Goal: Task Accomplishment & Management: Use online tool/utility

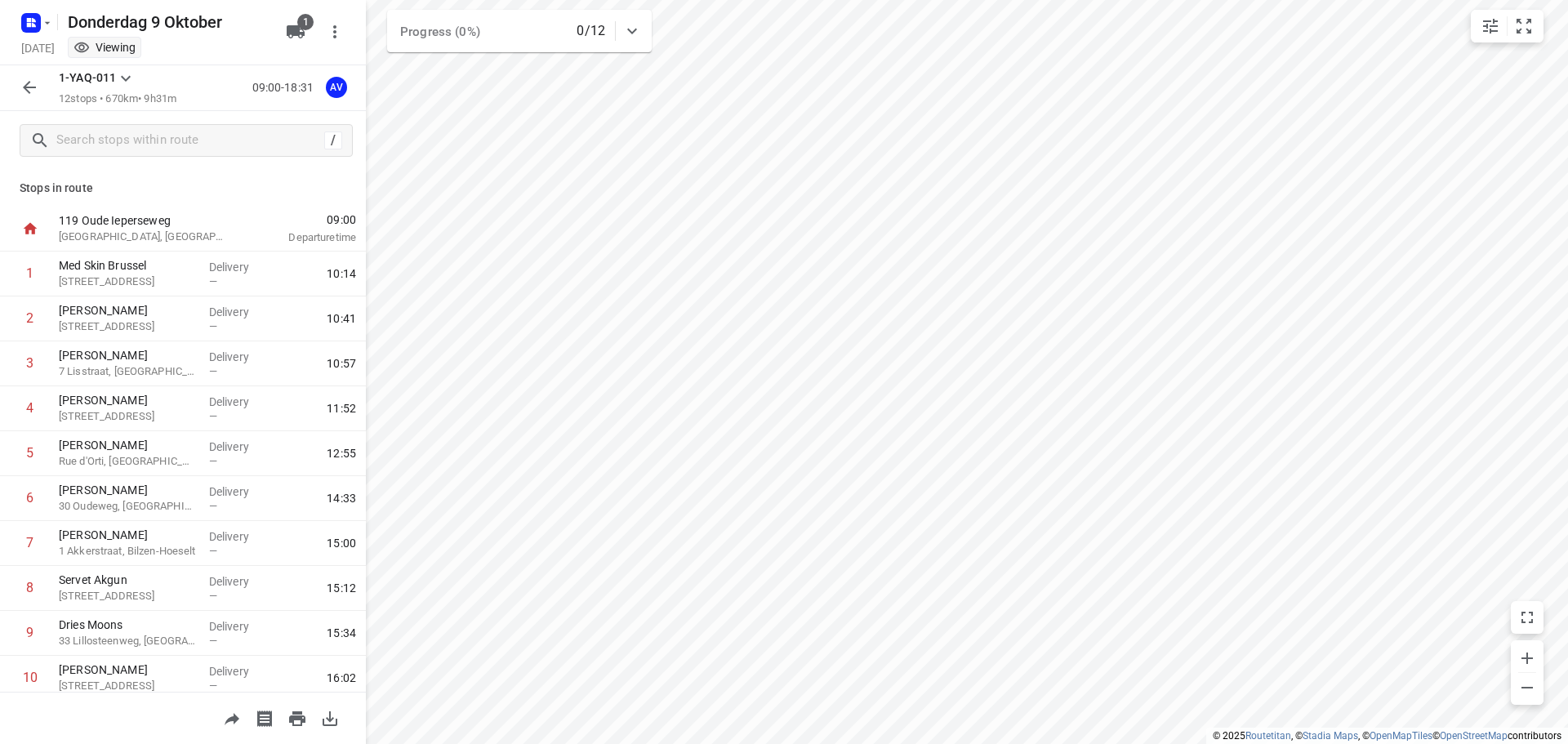
click at [40, 15] on icon "button" at bounding box center [31, 23] width 26 height 26
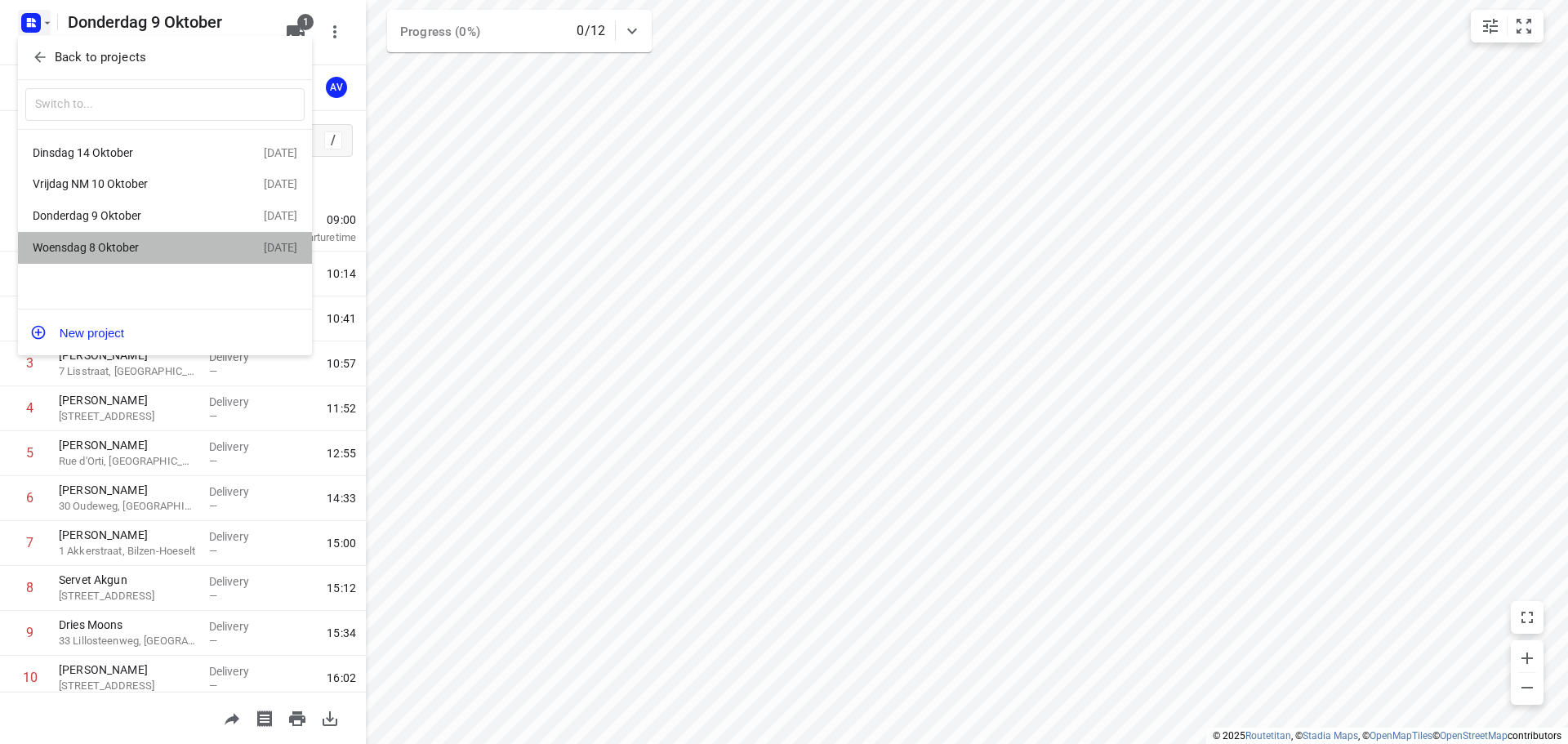
click at [122, 249] on div "Woensdag 8 Oktober" at bounding box center [126, 247] width 188 height 13
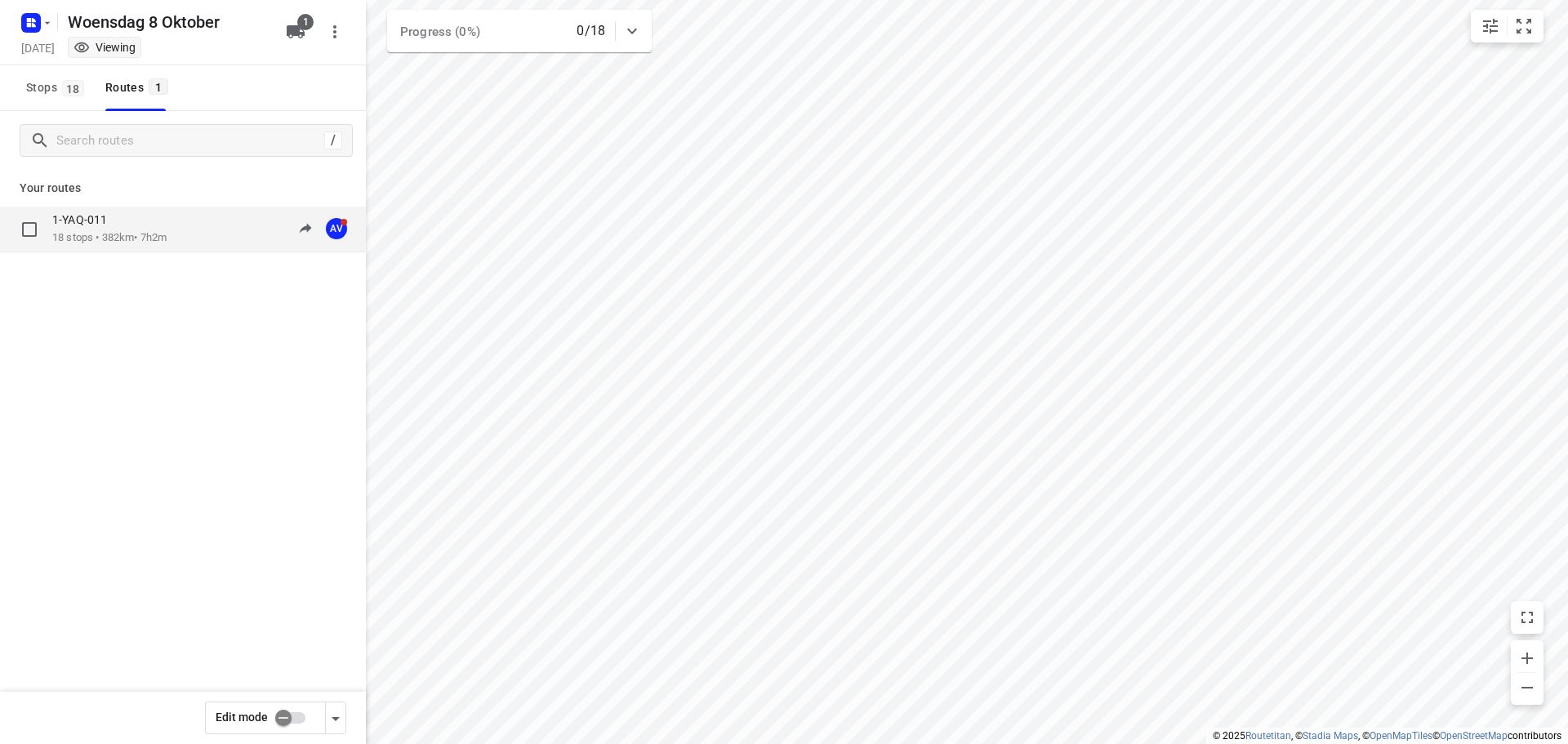
click at [206, 232] on div "1-YAQ-011 18 stops • 382km • 7h2m 09:33-16:35 AV" at bounding box center [209, 229] width 314 height 33
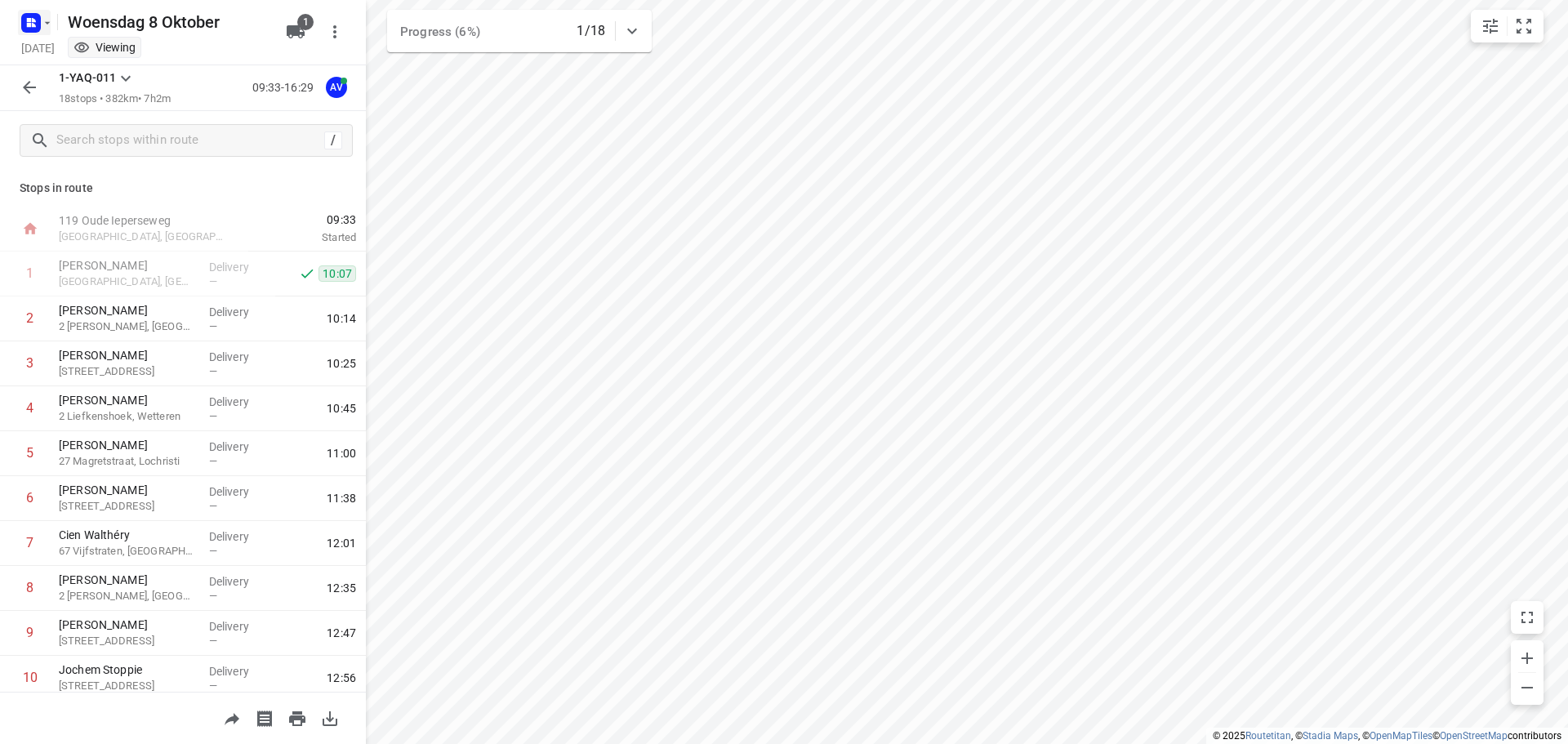
click at [33, 18] on icon "button" at bounding box center [33, 20] width 4 height 4
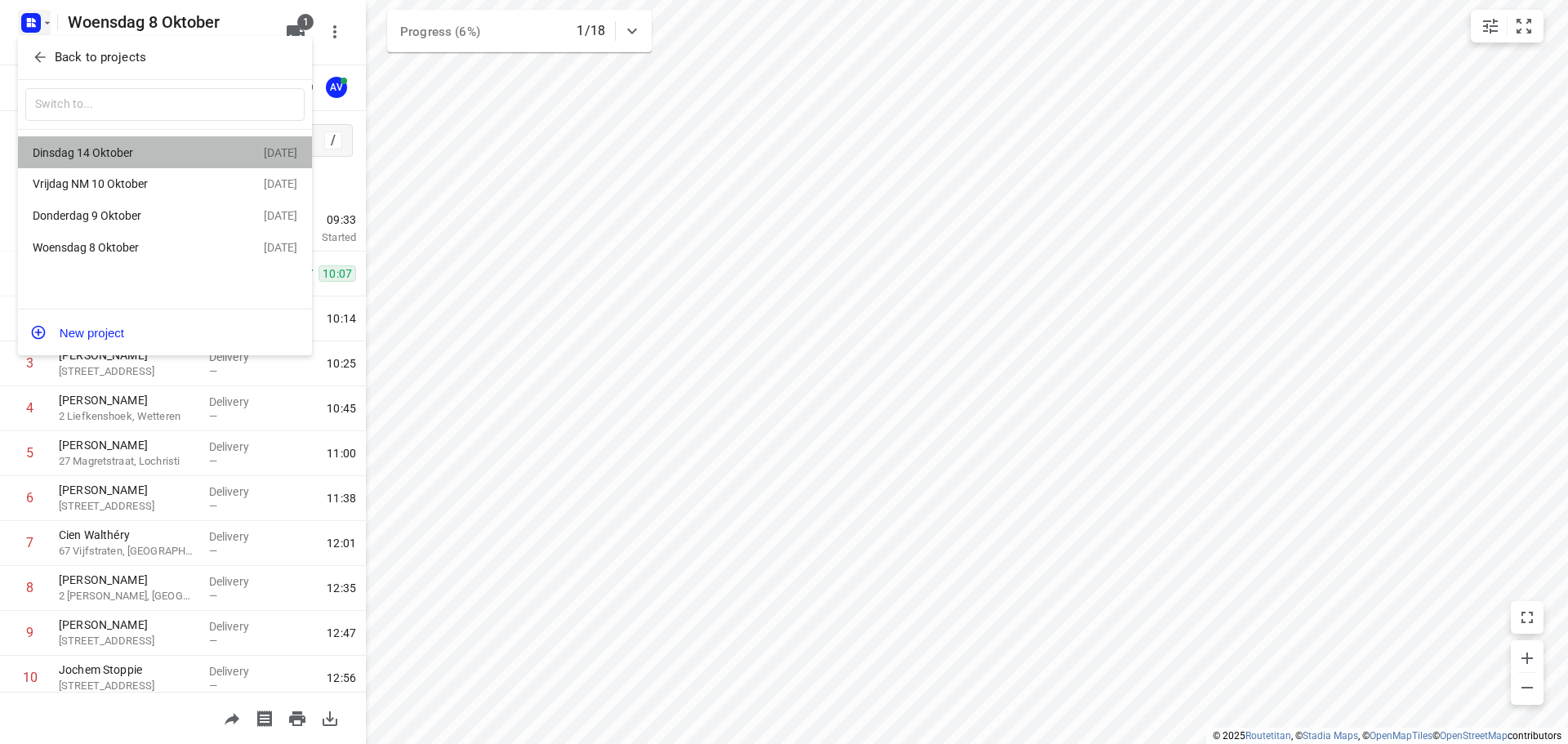
click at [149, 159] on div "Dinsdag 14 Oktober" at bounding box center [126, 152] width 188 height 13
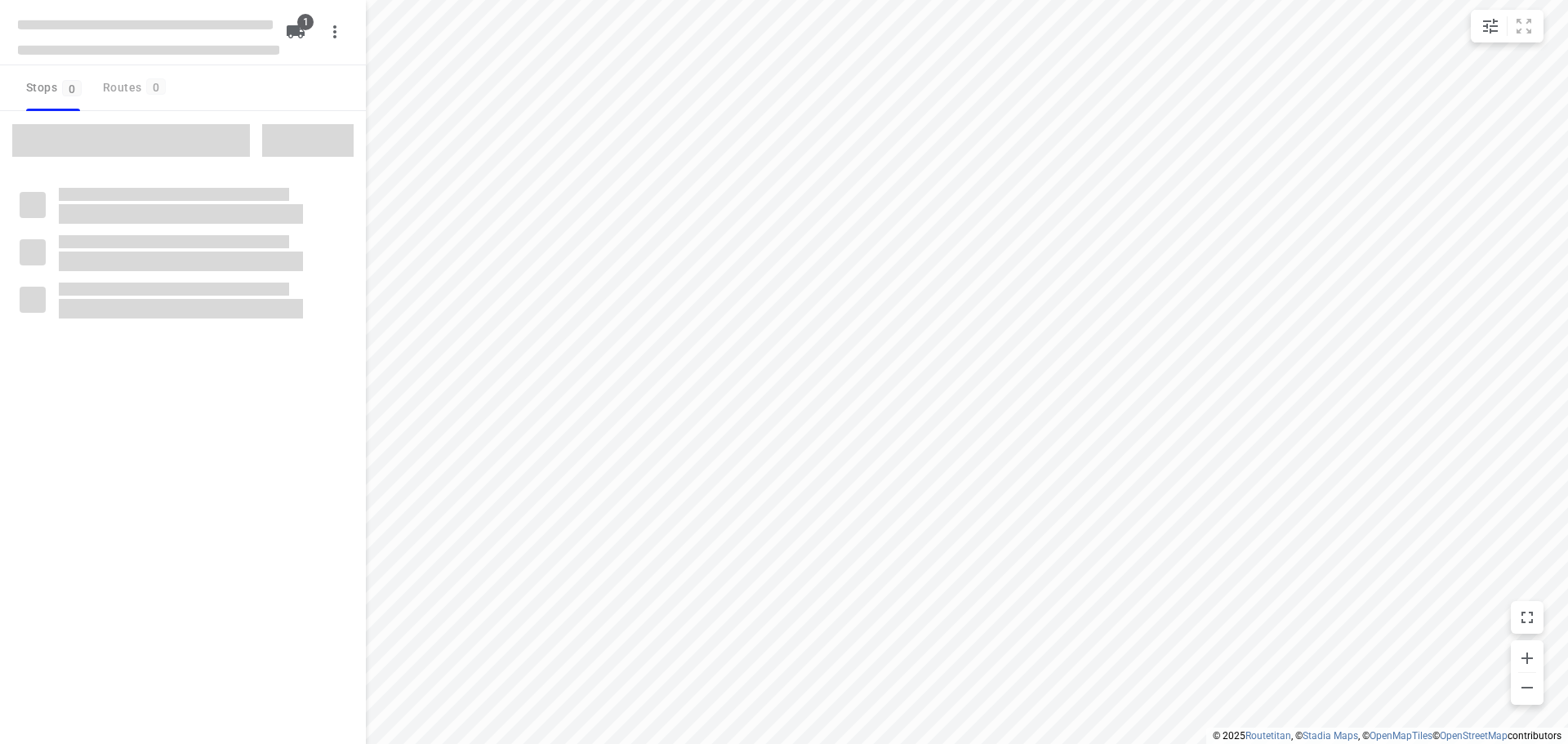
type input "distance"
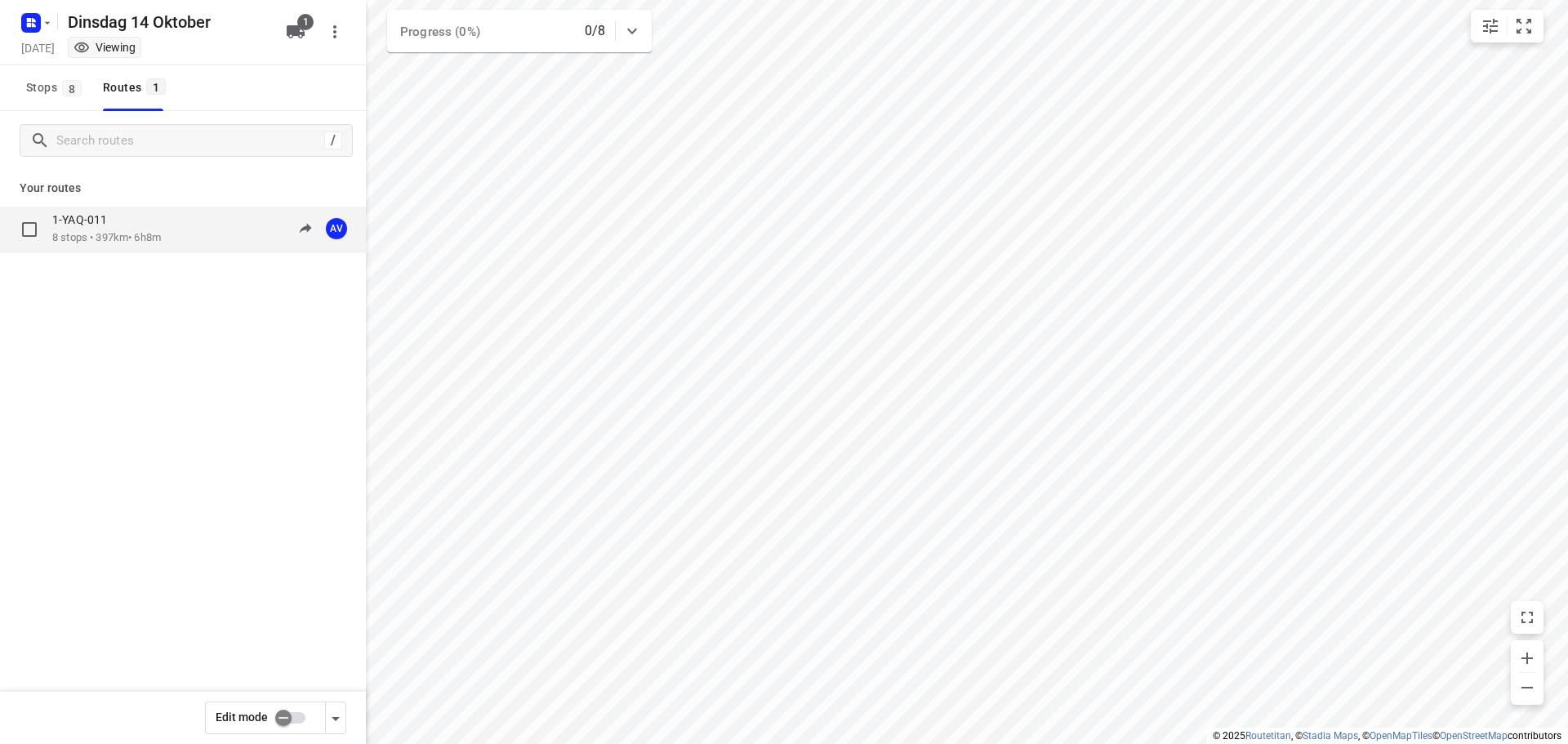
click at [176, 219] on div "1-YAQ-011 8 stops • 397km • 6h8m 09:00-15:08 AV" at bounding box center [209, 229] width 314 height 33
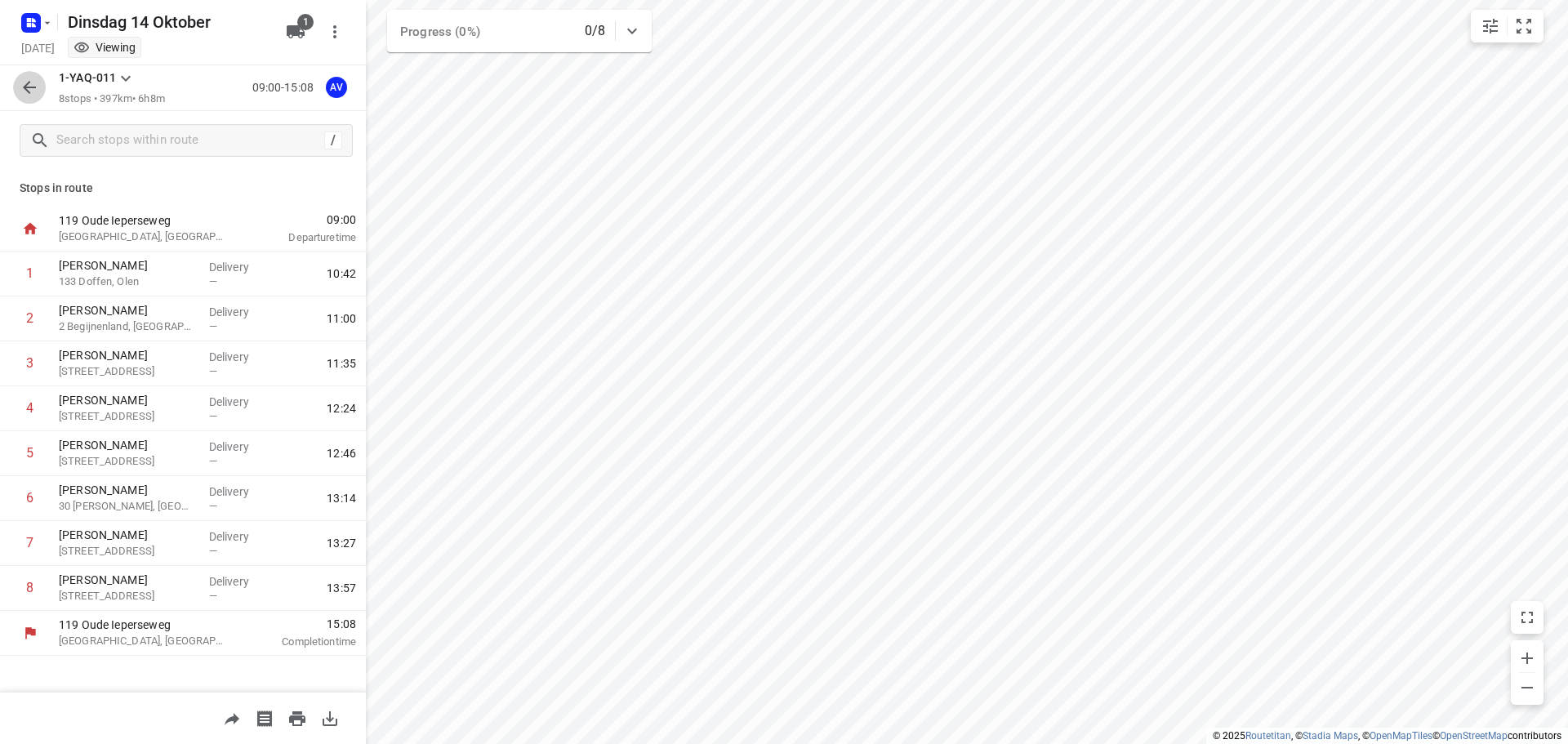
click at [32, 89] on icon "button" at bounding box center [29, 87] width 19 height 19
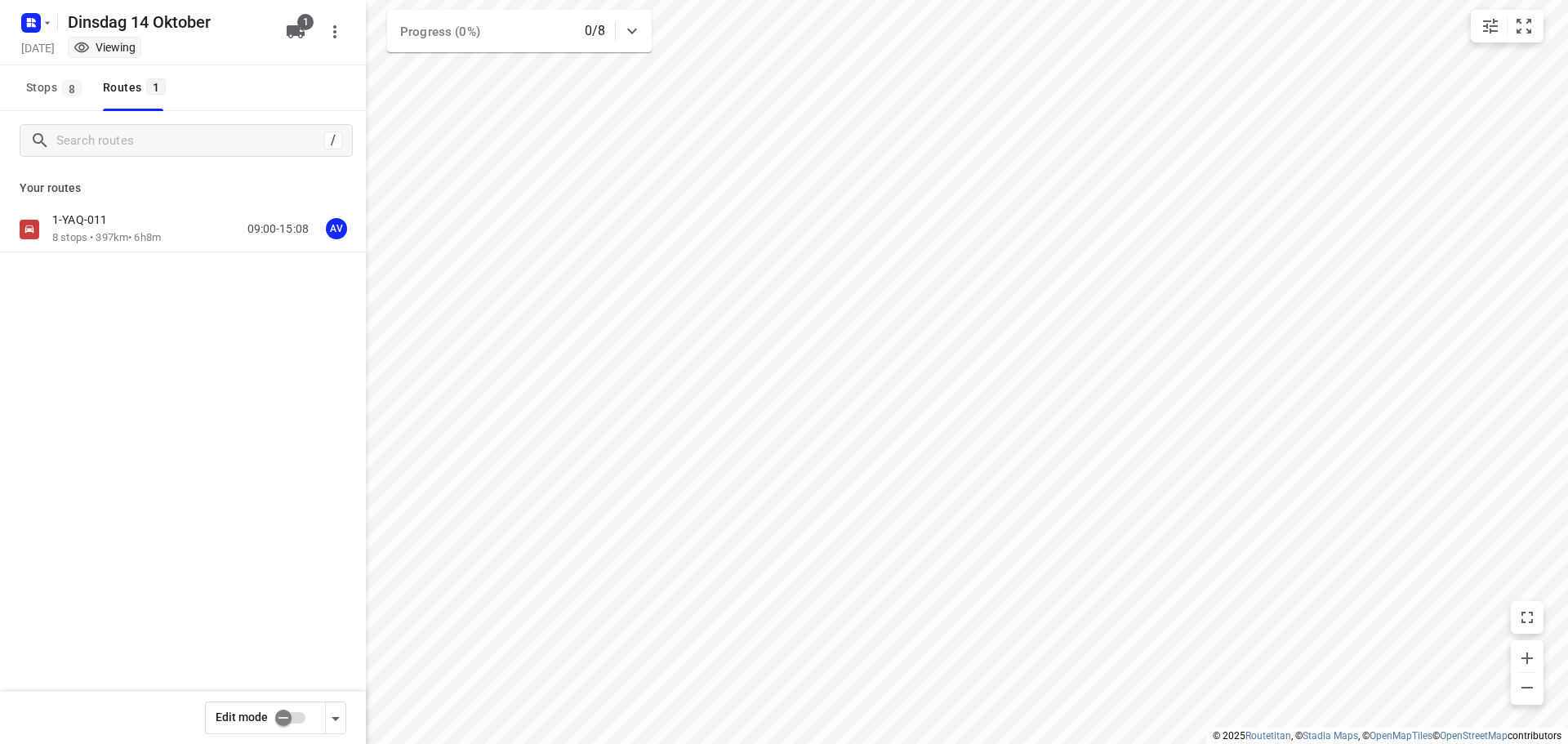
click at [294, 717] on input "checkbox" at bounding box center [283, 718] width 93 height 31
checkbox input "true"
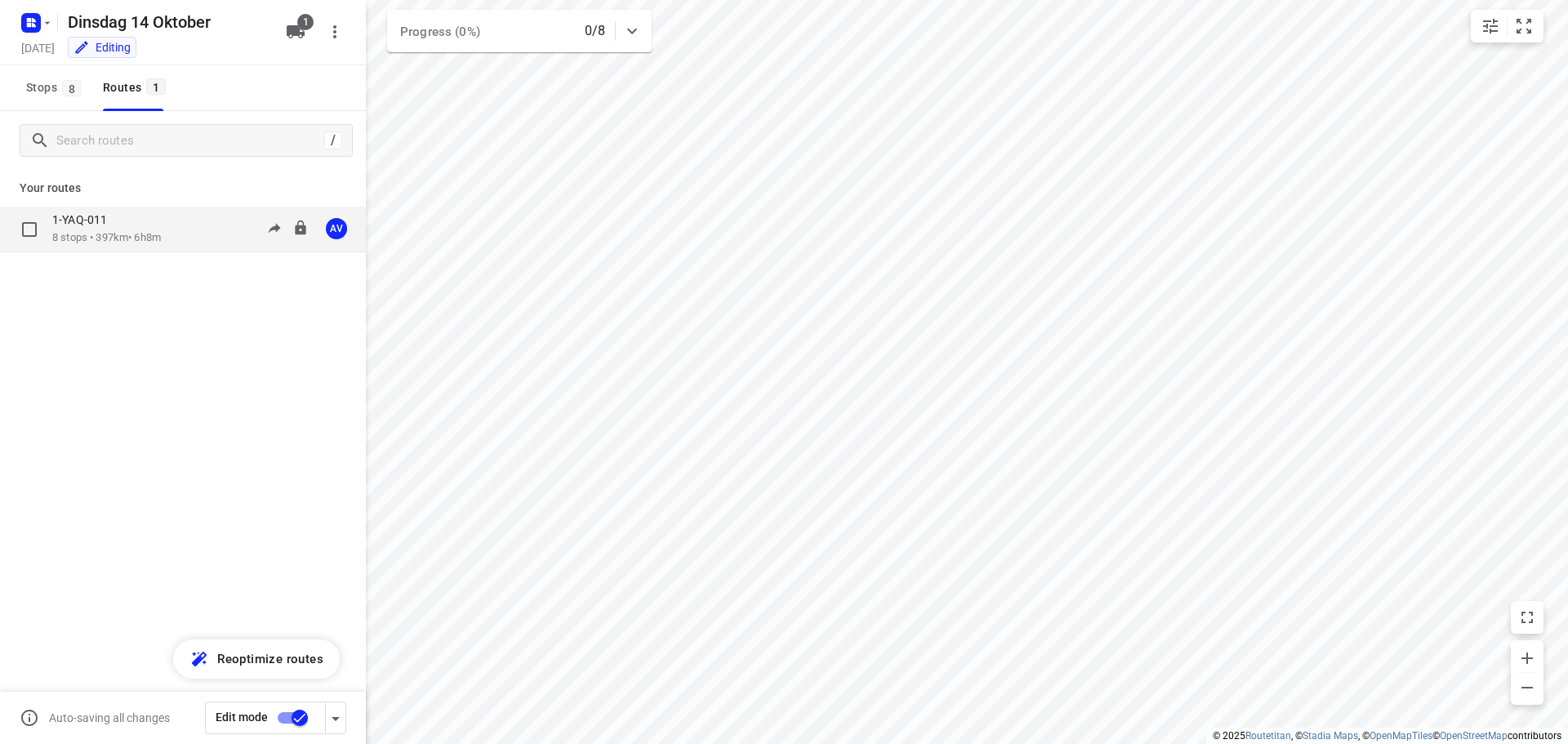
click at [183, 229] on div "1-YAQ-011 8 stops • 397km • 6h8m 09:00-15:08 AV" at bounding box center [209, 229] width 314 height 33
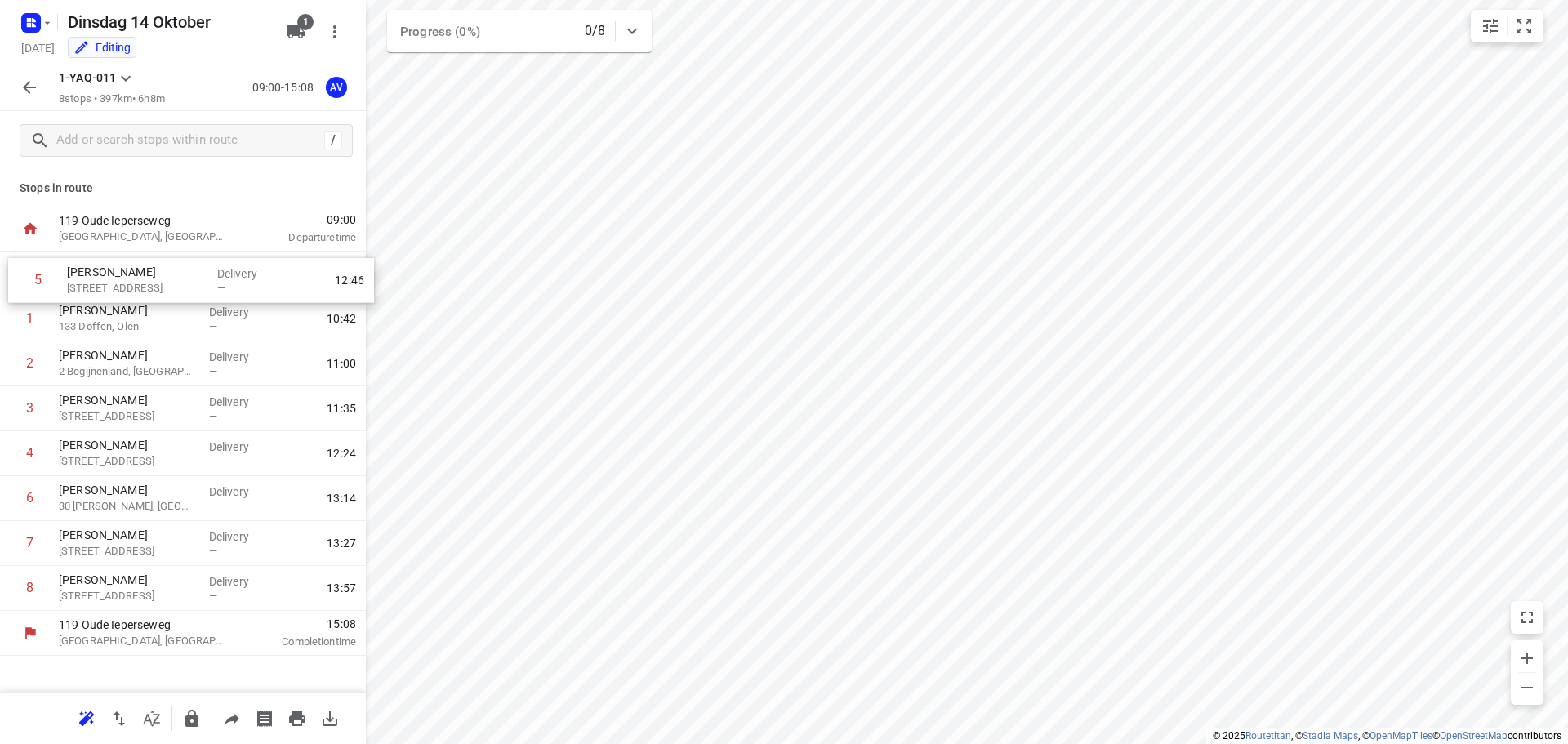
drag, startPoint x: 10, startPoint y: 457, endPoint x: 20, endPoint y: 276, distance: 181.3
click at [18, 274] on div "1 [PERSON_NAME] 133 Doffen, [PERSON_NAME] — 10:42 2 [PERSON_NAME] 2 Begijnenlan…" at bounding box center [183, 431] width 366 height 359
drag, startPoint x: 10, startPoint y: 463, endPoint x: 14, endPoint y: 329, distance: 134.1
click at [14, 329] on div "1 [PERSON_NAME] [STREET_ADDRESS], Braine-l'Alleud Delivery — 10:23 2 [PERSON_NA…" at bounding box center [183, 431] width 366 height 359
drag, startPoint x: 9, startPoint y: 502, endPoint x: 12, endPoint y: 366, distance: 136.0
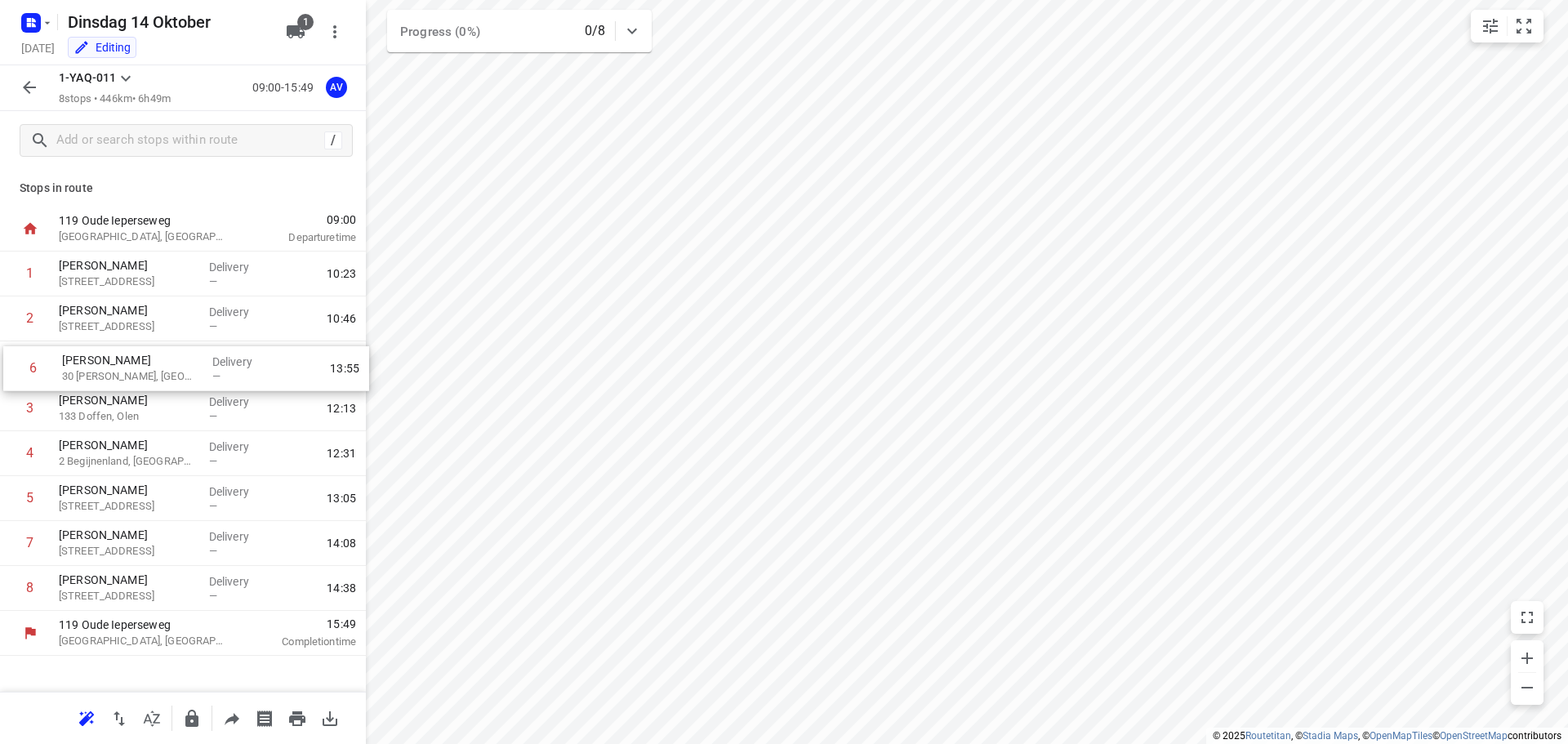
click at [12, 366] on div "1 [PERSON_NAME] [STREET_ADDRESS], [GEOGRAPHIC_DATA]-l'Alleud Delivery — 10:23 2…" at bounding box center [183, 431] width 366 height 359
drag, startPoint x: 6, startPoint y: 546, endPoint x: 15, endPoint y: 404, distance: 142.3
click at [15, 404] on div "1 [PERSON_NAME] [STREET_ADDRESS], [GEOGRAPHIC_DATA]-l'Alleud Delivery — 10:23 2…" at bounding box center [183, 431] width 366 height 359
drag, startPoint x: 6, startPoint y: 590, endPoint x: 9, endPoint y: 454, distance: 136.0
click at [9, 454] on div "1 [PERSON_NAME] [STREET_ADDRESS], Braine-l'Alleud Delivery — 10:23 2 [PERSON_NA…" at bounding box center [183, 431] width 366 height 359
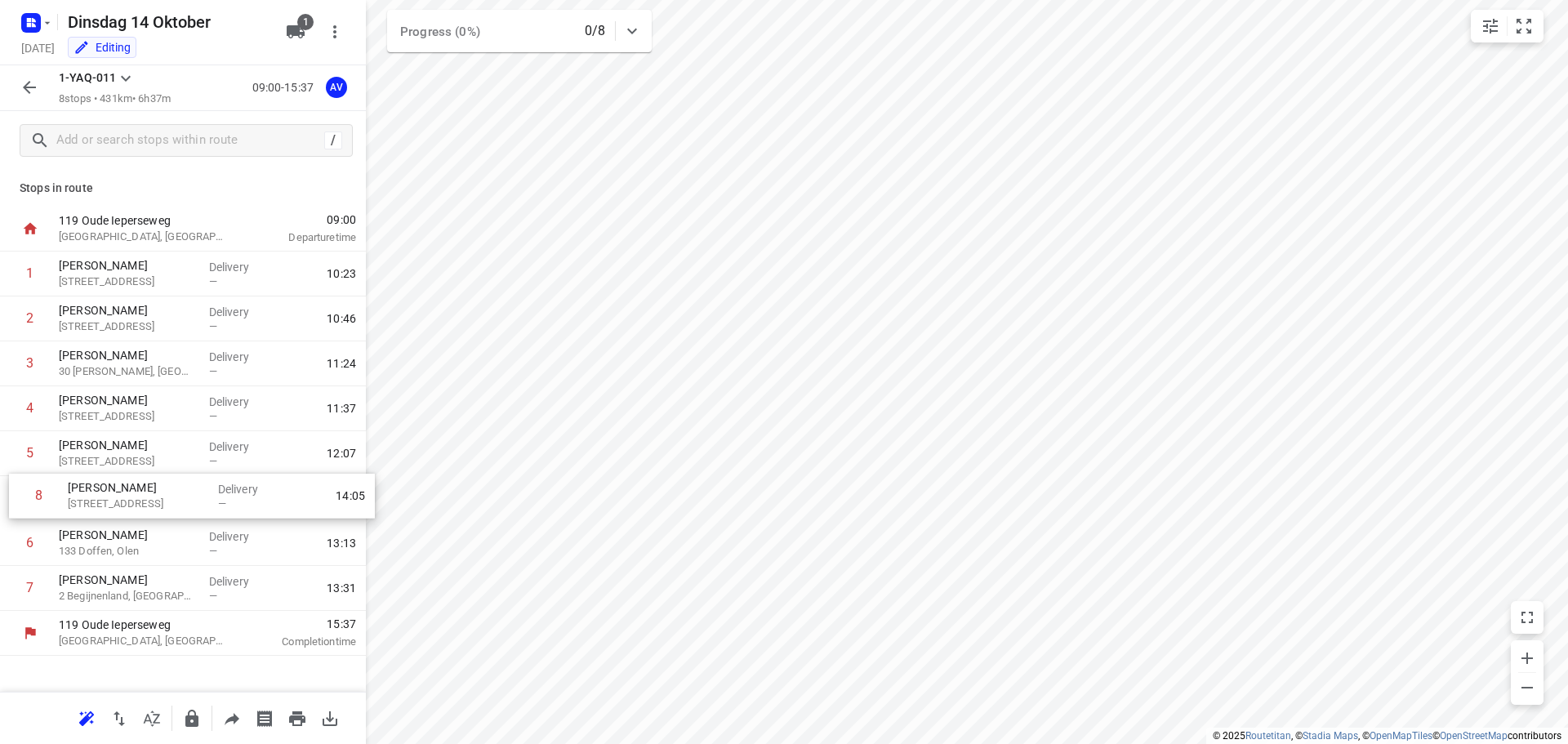
drag, startPoint x: 7, startPoint y: 594, endPoint x: 16, endPoint y: 497, distance: 97.4
click at [16, 497] on div "1 [PERSON_NAME] [STREET_ADDRESS], Braine-l'Alleud Delivery — 10:23 2 [PERSON_NA…" at bounding box center [183, 431] width 366 height 359
drag, startPoint x: 6, startPoint y: 589, endPoint x: 6, endPoint y: 546, distance: 43.0
click at [6, 546] on div "1 [PERSON_NAME] [STREET_ADDRESS], [GEOGRAPHIC_DATA]-l'Alleud Delivery — 10:23 2…" at bounding box center [183, 431] width 366 height 359
drag, startPoint x: 9, startPoint y: 319, endPoint x: 7, endPoint y: 277, distance: 42.0
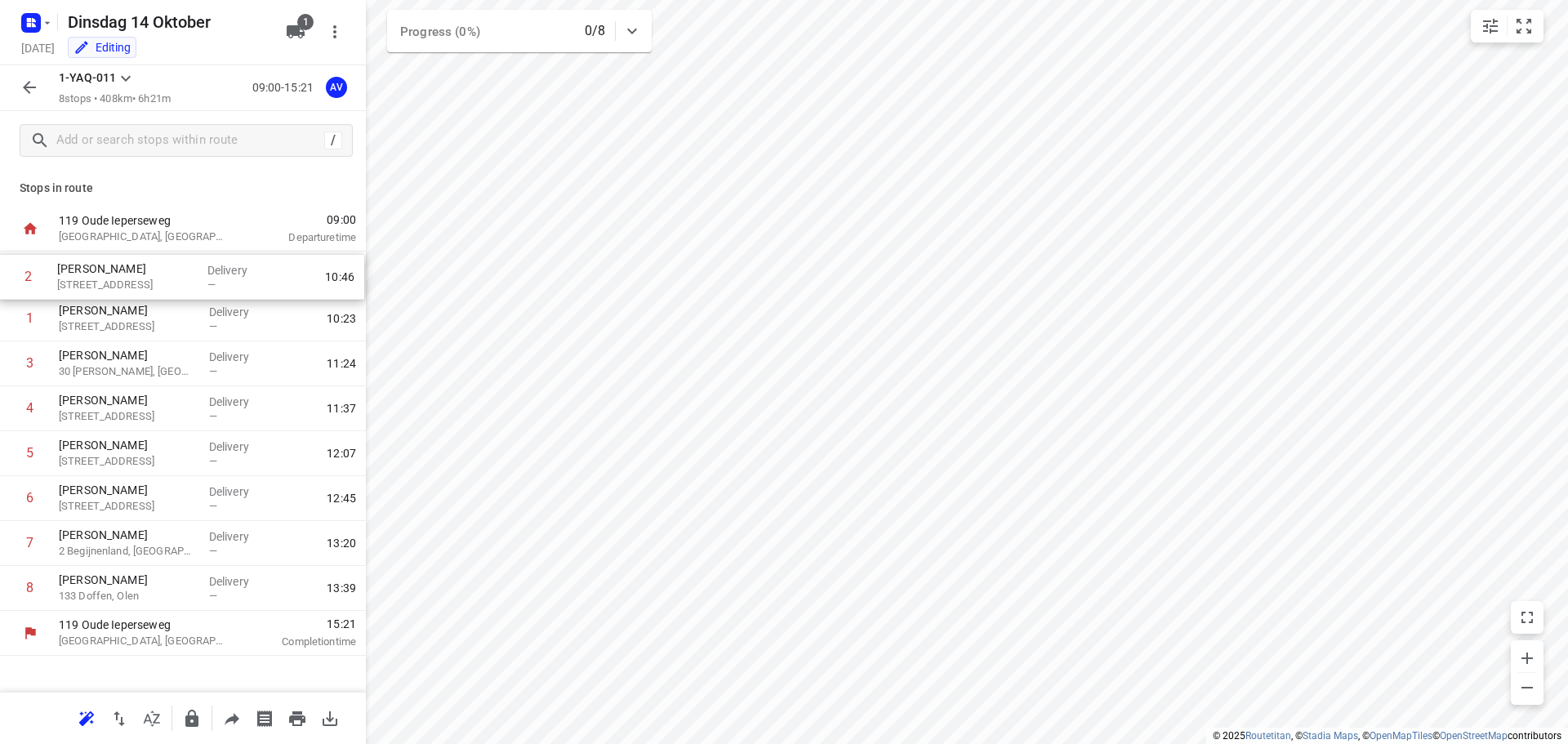
click at [7, 277] on div "1 [PERSON_NAME] [STREET_ADDRESS], [GEOGRAPHIC_DATA]-l'Alleud Delivery — 10:23 2…" at bounding box center [183, 431] width 366 height 359
drag, startPoint x: 7, startPoint y: 326, endPoint x: 7, endPoint y: 286, distance: 40.0
click at [7, 286] on div "1 [PERSON_NAME] [GEOGRAPHIC_DATA], [PERSON_NAME] — 10:36 2 [PERSON_NAME] [STREE…" at bounding box center [183, 431] width 366 height 359
click at [24, 84] on icon "button" at bounding box center [29, 87] width 19 height 19
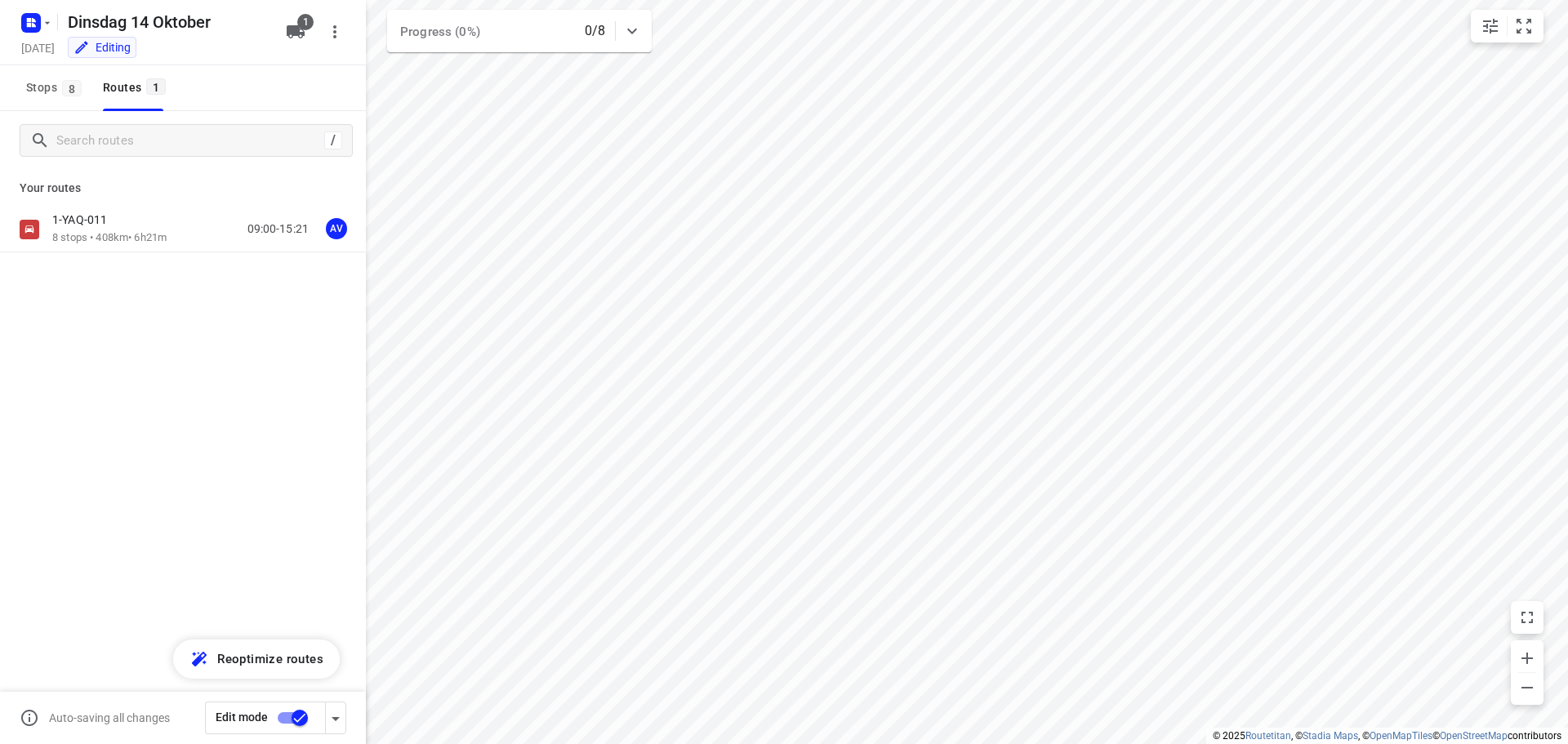
click at [284, 717] on input "checkbox" at bounding box center [300, 718] width 93 height 31
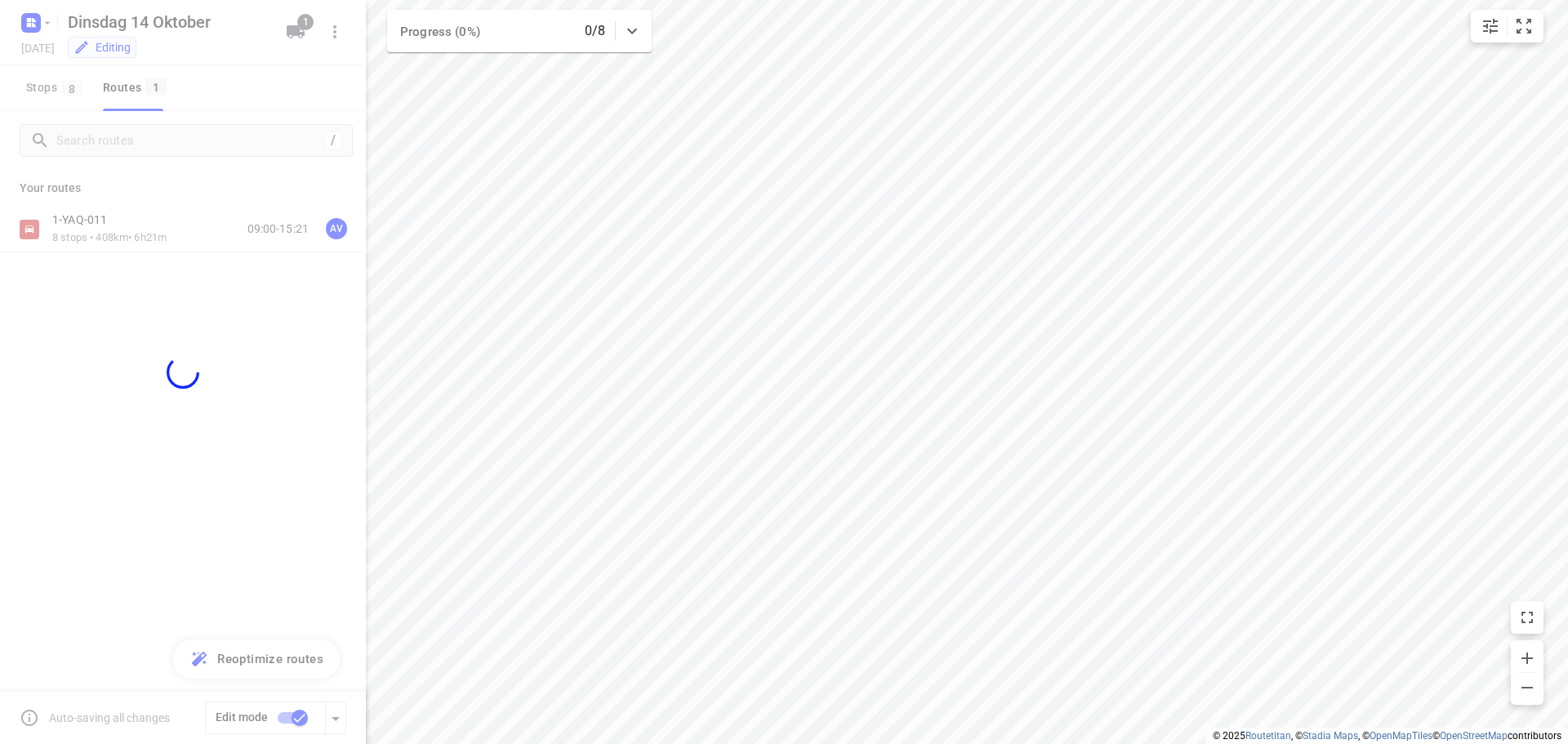
checkbox input "false"
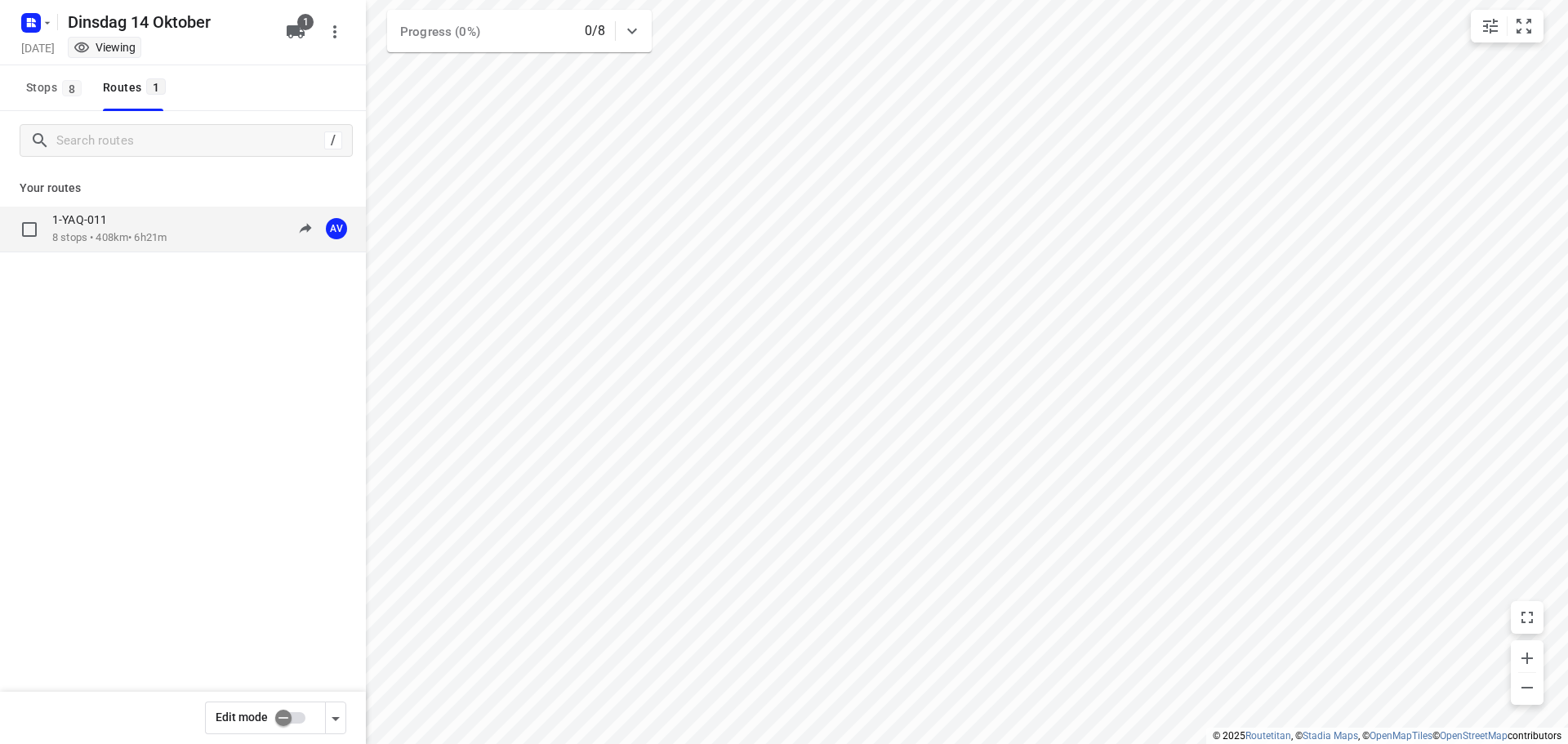
click at [190, 227] on div "1-YAQ-011 8 stops • 408km • 6h21m 09:00-15:21 AV" at bounding box center [209, 229] width 314 height 33
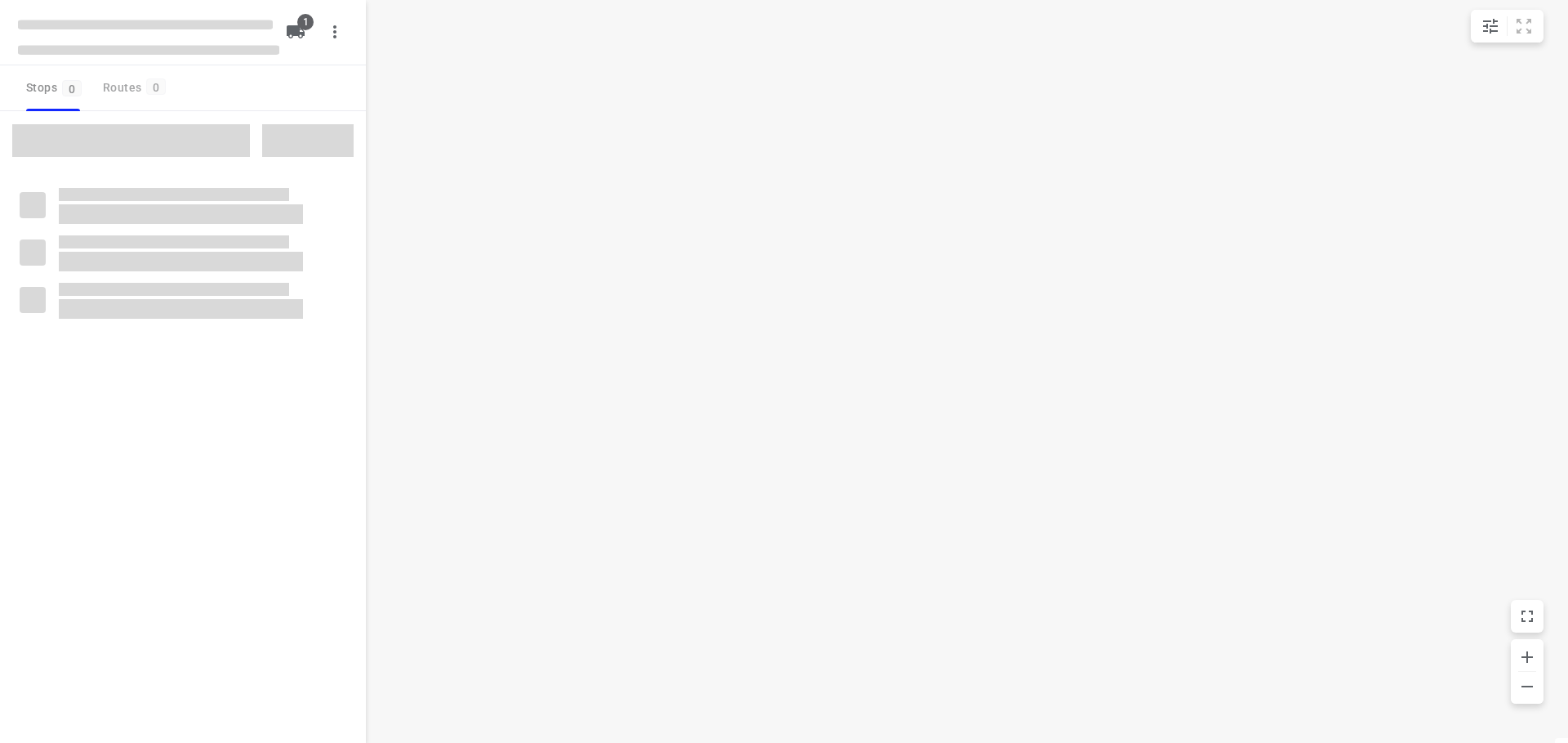
type input "distance"
